Goal: Obtain resource: Obtain resource

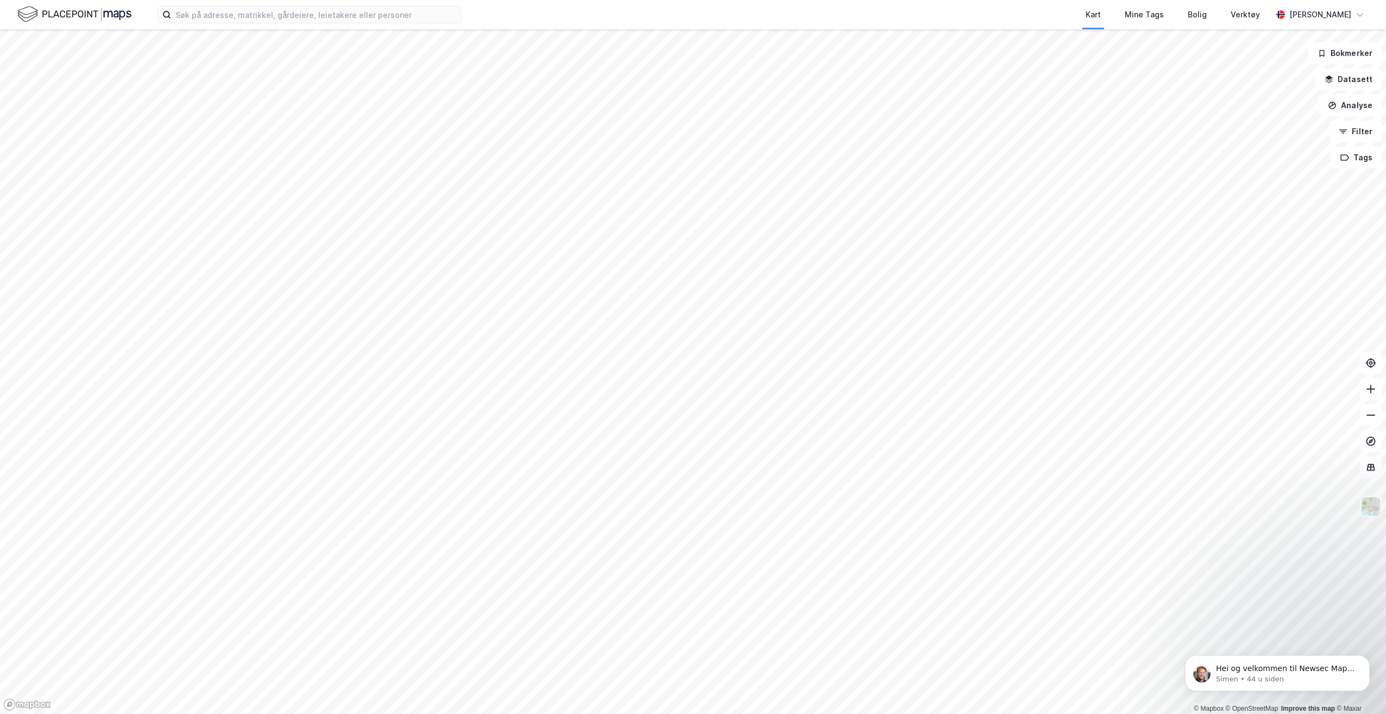
click at [210, 26] on div "Kart Mine Tags Bolig Verktøy [PERSON_NAME]" at bounding box center [693, 14] width 1386 height 29
click at [218, 19] on input at bounding box center [316, 15] width 290 height 16
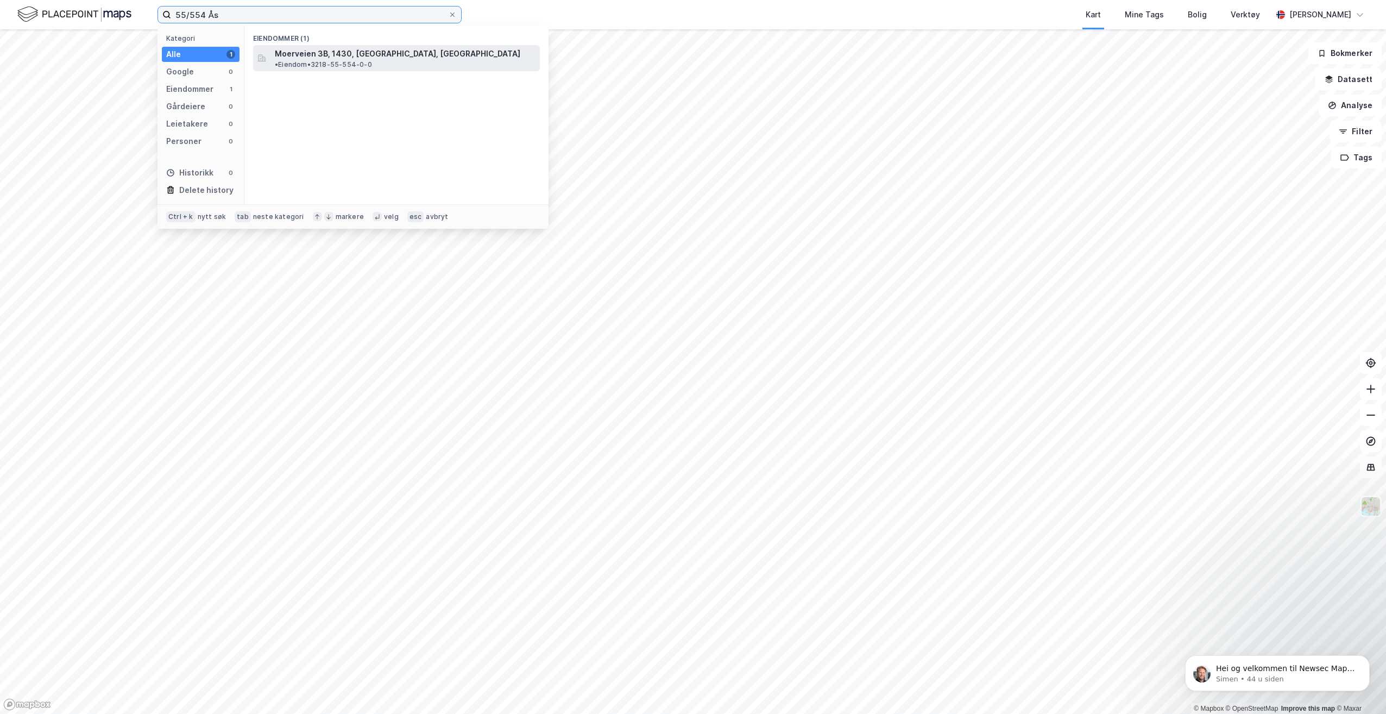
type input "55/554 Ås"
click at [372, 60] on span "• Eiendom • 3218-55-554-0-0" at bounding box center [323, 64] width 97 height 9
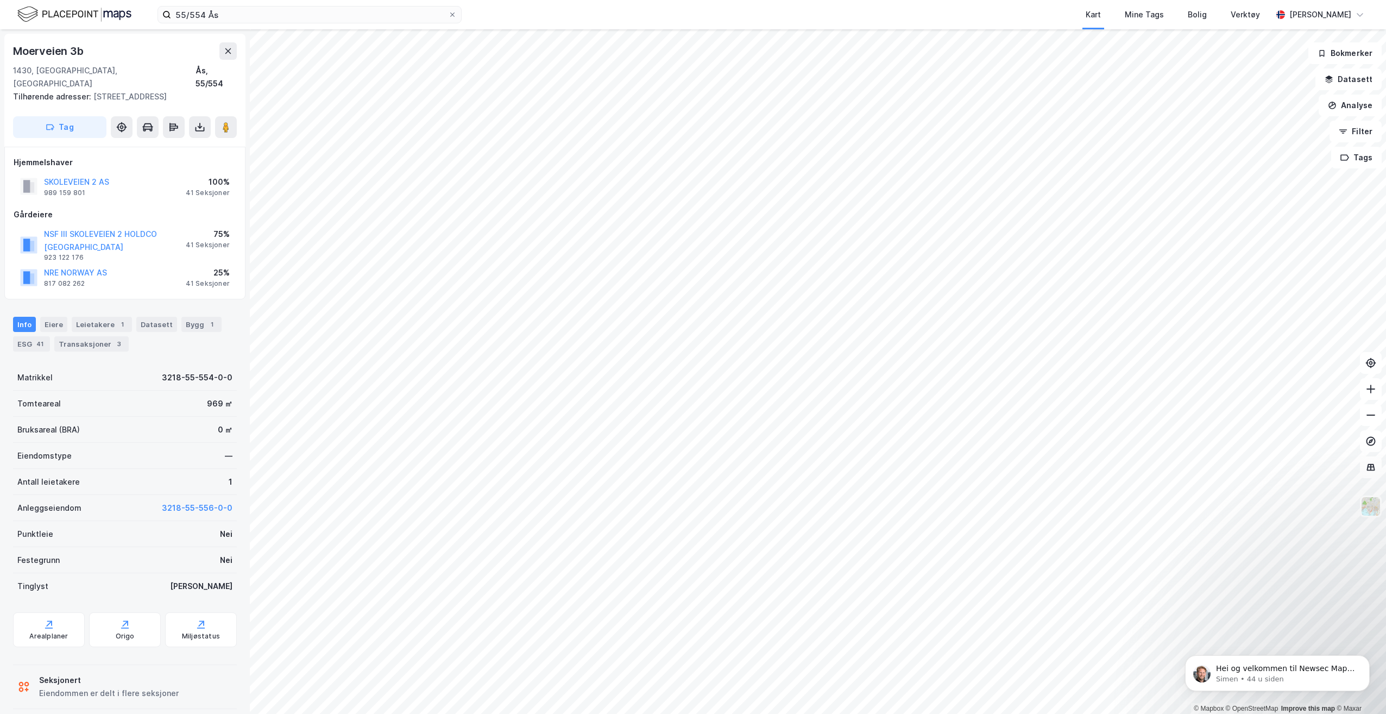
click at [124, 173] on div "SKOLEVEIEN 2 AS 989 159 801 100% 41 Seksjoner" at bounding box center [125, 186] width 223 height 26
click at [190, 118] on button at bounding box center [200, 127] width 22 height 22
click at [178, 144] on div "Last ned grunnbok" at bounding box center [146, 148] width 63 height 9
